Goal: Book appointment/travel/reservation

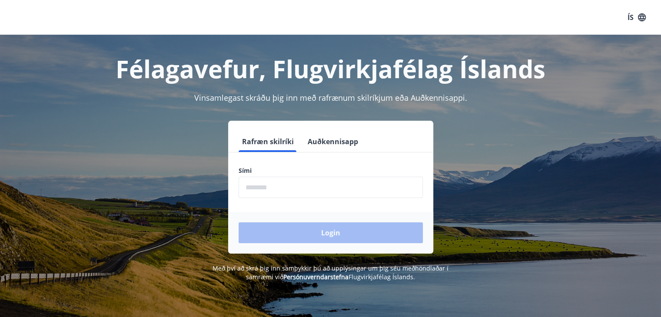
click at [285, 195] on input "phone" at bounding box center [331, 187] width 184 height 21
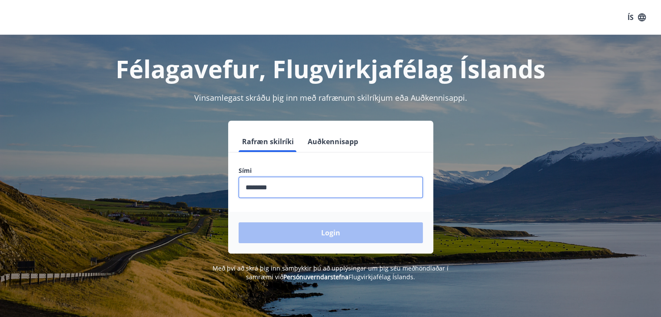
click at [285, 190] on input "phone" at bounding box center [331, 187] width 184 height 21
drag, startPoint x: 285, startPoint y: 189, endPoint x: 255, endPoint y: 189, distance: 29.1
click at [255, 189] on input "phone" at bounding box center [331, 187] width 184 height 21
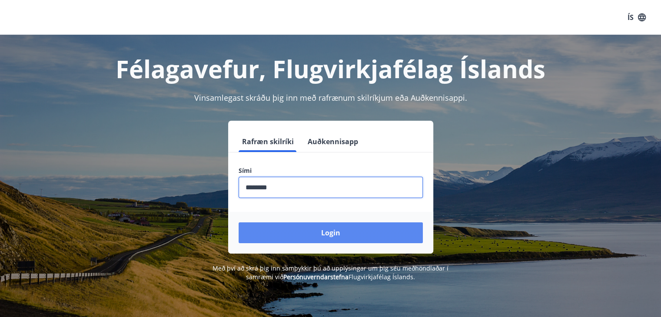
type input "********"
click at [326, 234] on button "Login" at bounding box center [331, 232] width 184 height 21
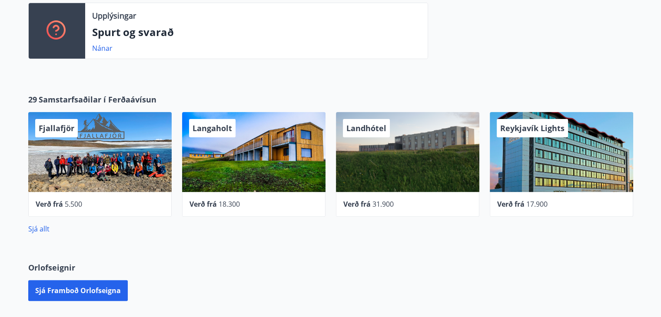
scroll to position [304, 0]
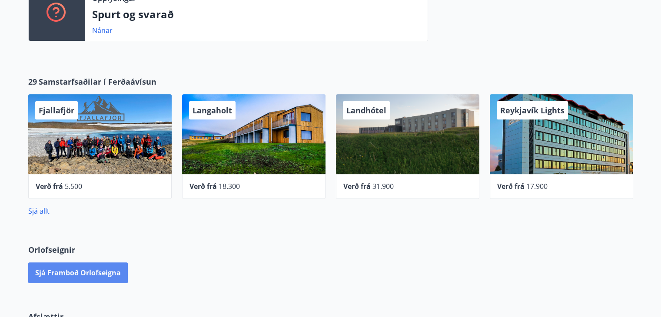
click at [75, 276] on button "Sjá framboð orlofseigna" at bounding box center [78, 272] width 100 height 21
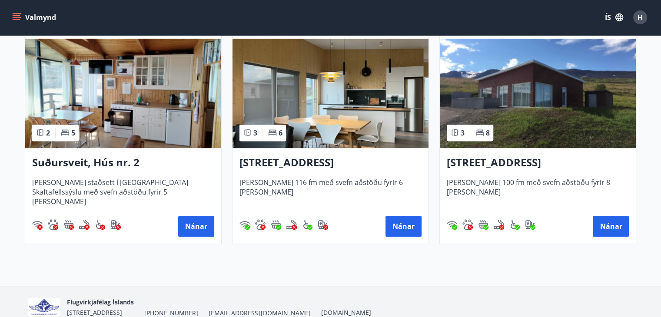
scroll to position [457, 0]
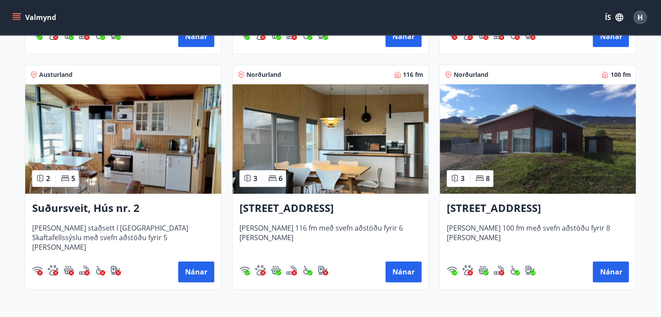
click at [567, 142] on img at bounding box center [538, 138] width 196 height 109
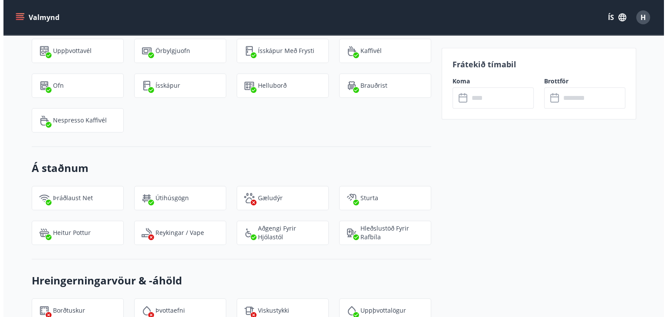
scroll to position [869, 0]
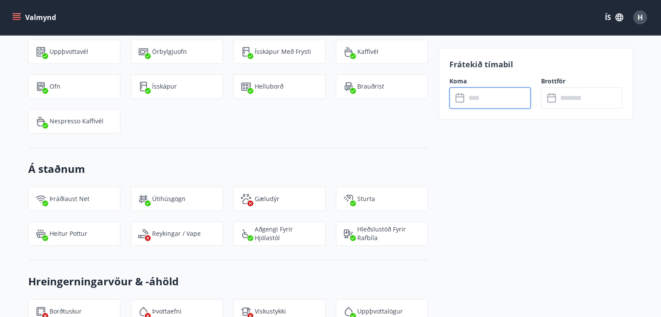
click at [480, 101] on input "text" at bounding box center [498, 97] width 65 height 21
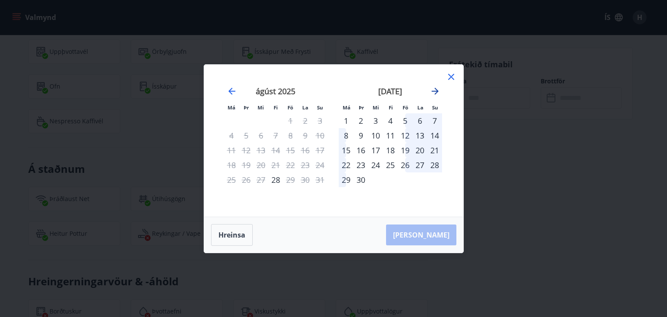
click at [437, 93] on icon "Move forward to switch to the next month." at bounding box center [435, 91] width 10 height 10
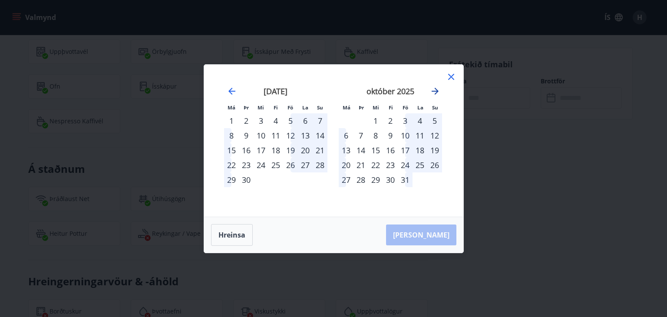
click at [437, 93] on icon "Move forward to switch to the next month." at bounding box center [435, 91] width 10 height 10
click at [232, 89] on icon "Move backward to switch to the previous month." at bounding box center [232, 91] width 10 height 10
click at [289, 166] on div "26" at bounding box center [290, 165] width 15 height 15
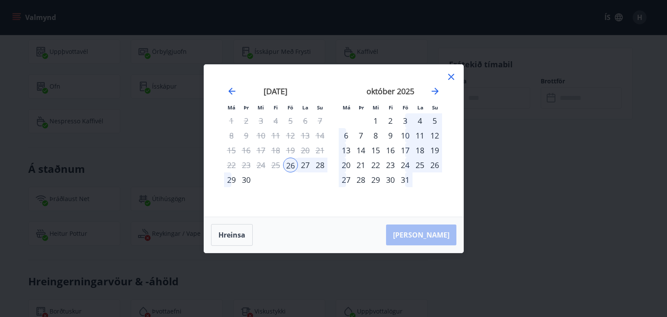
click at [229, 178] on div "29" at bounding box center [231, 179] width 15 height 15
